Goal: Find specific page/section: Find specific page/section

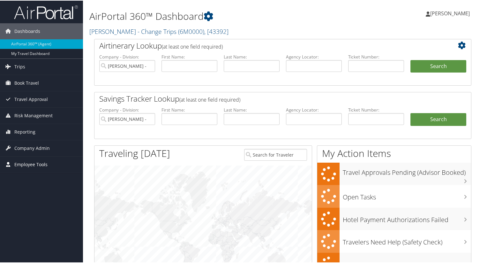
click at [30, 166] on span "Employee Tools" at bounding box center [30, 164] width 33 height 16
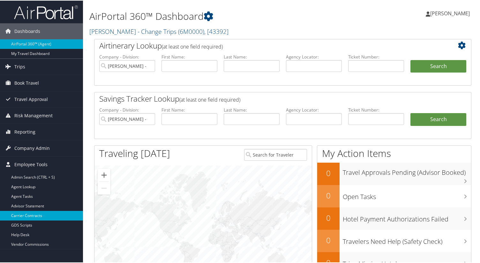
click at [36, 216] on link "Carrier Contracts" at bounding box center [41, 215] width 83 height 10
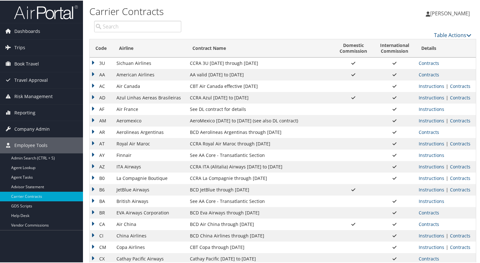
click at [160, 26] on input "search" at bounding box center [137, 25] width 87 height 11
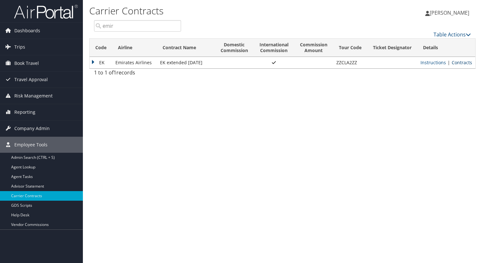
type input "emir"
click at [454, 65] on link "Contracts" at bounding box center [462, 62] width 20 height 6
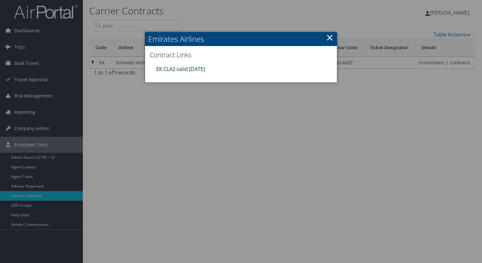
click at [184, 66] on link "EK CLA2 valid 30sep25" at bounding box center [180, 68] width 49 height 7
